Goal: Task Accomplishment & Management: Manage account settings

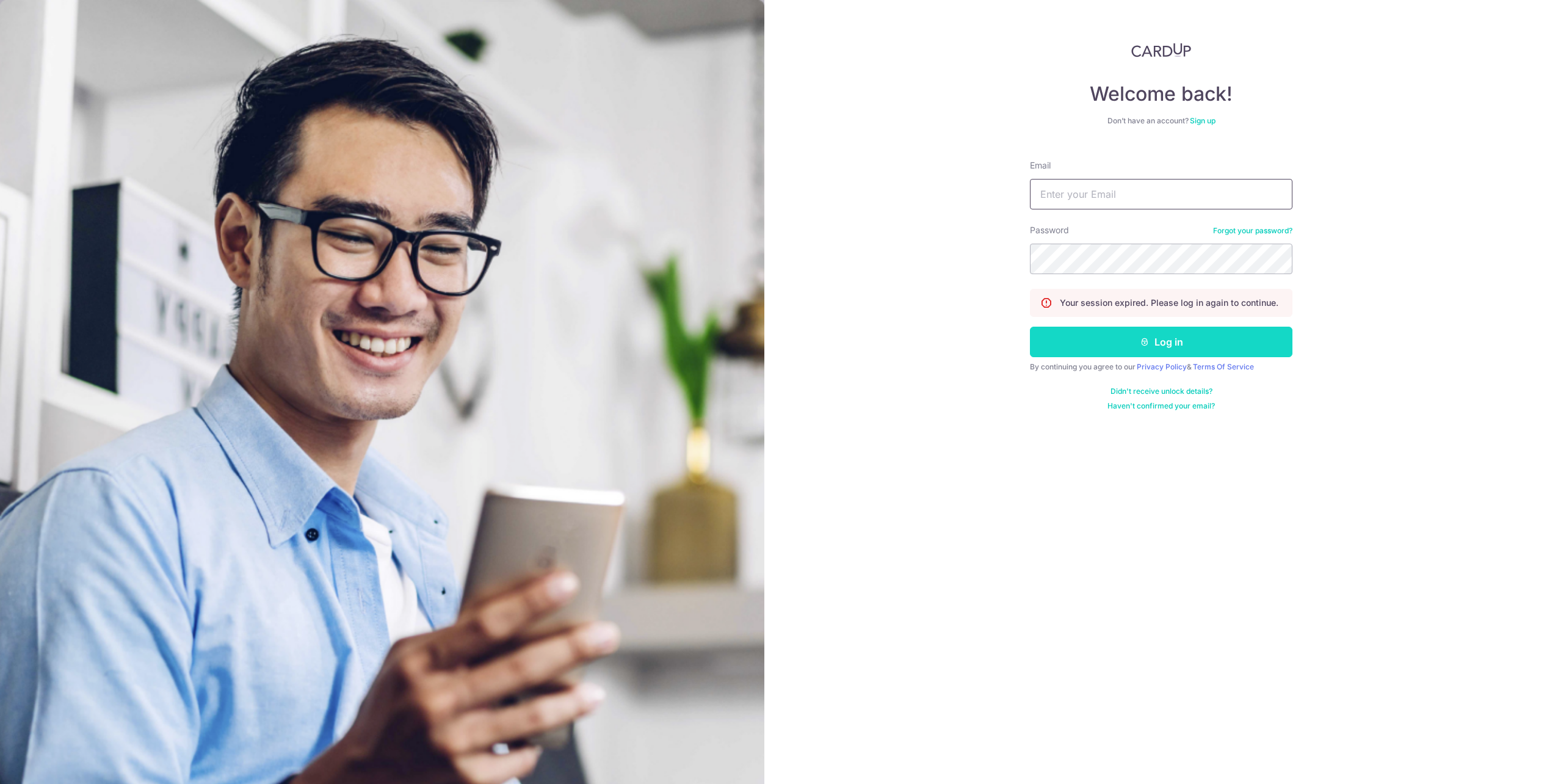
type input "[EMAIL_ADDRESS][DOMAIN_NAME]"
click at [1125, 346] on button "Log in" at bounding box center [1161, 342] width 262 height 30
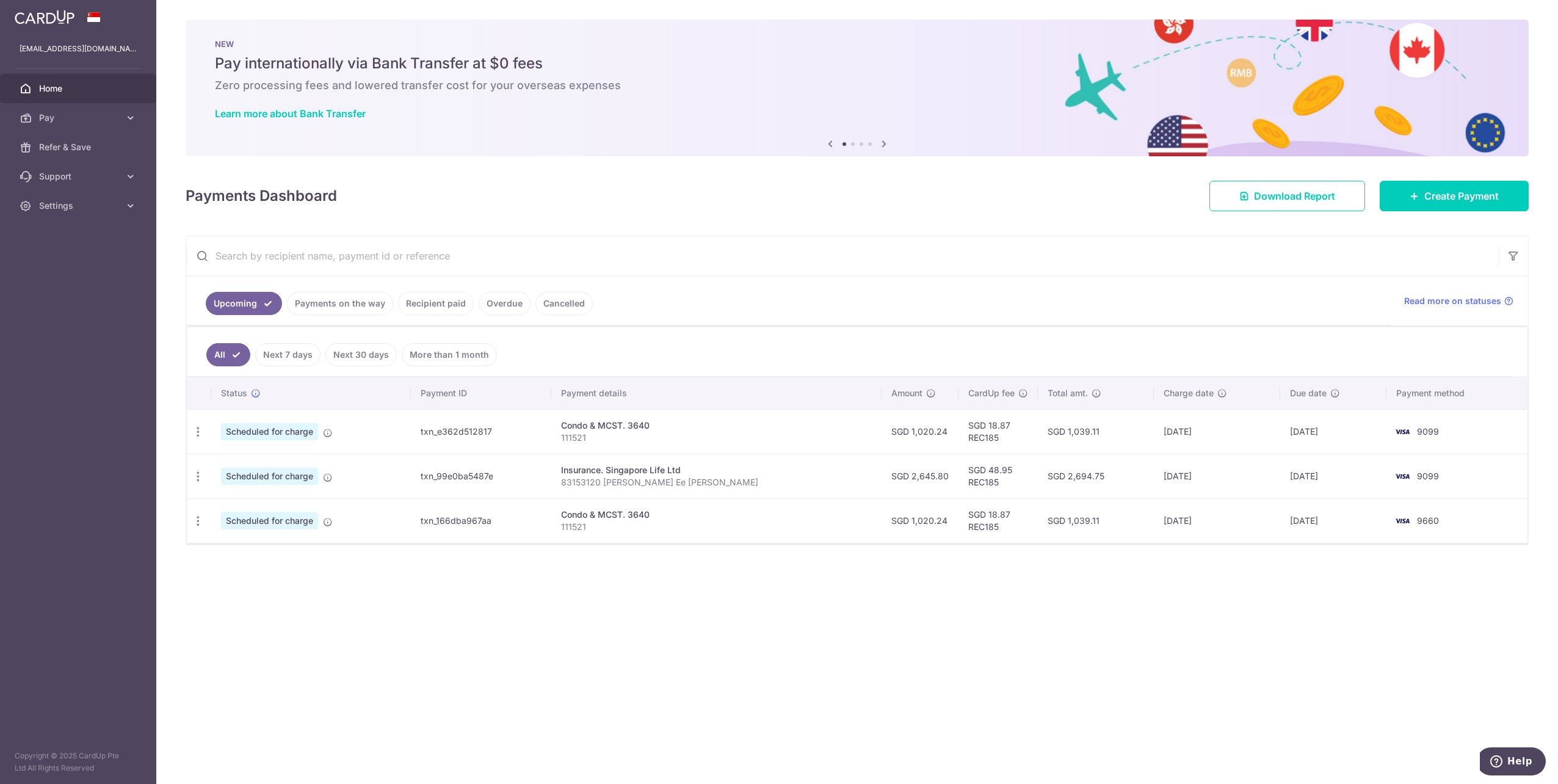
drag, startPoint x: 1122, startPoint y: 435, endPoint x: 1213, endPoint y: 435, distance: 91.0
click at [1213, 435] on td "15/10/2025" at bounding box center [1217, 431] width 126 height 44
drag, startPoint x: 1213, startPoint y: 435, endPoint x: 1153, endPoint y: 664, distance: 236.7
click at [1153, 664] on div "× Pause Schedule Pause all future payments in this series Pause just this one p…" at bounding box center [857, 392] width 1402 height 784
